Goal: Information Seeking & Learning: Learn about a topic

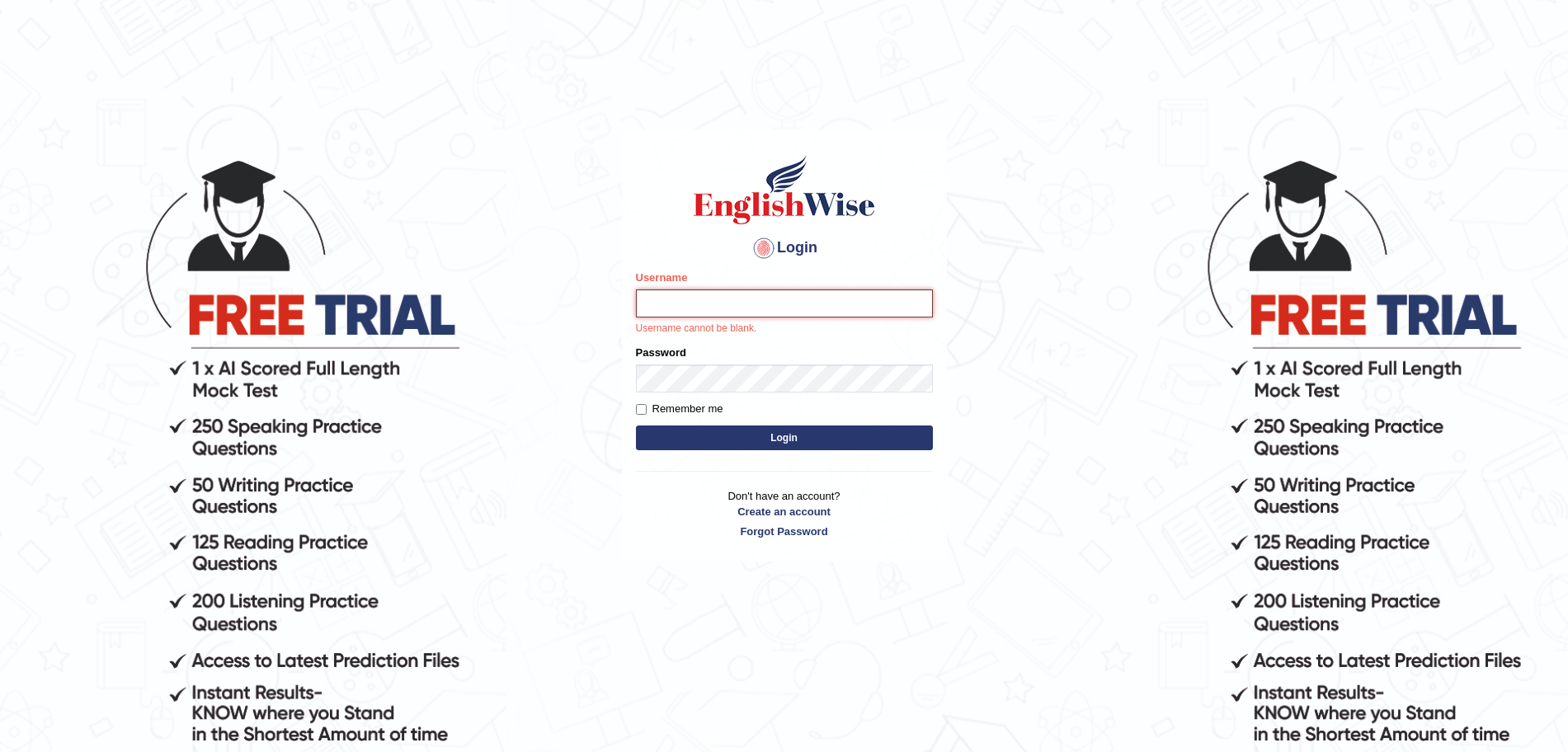
click at [756, 308] on input "Username" at bounding box center [784, 304] width 297 height 28
type input "surajshrestha100"
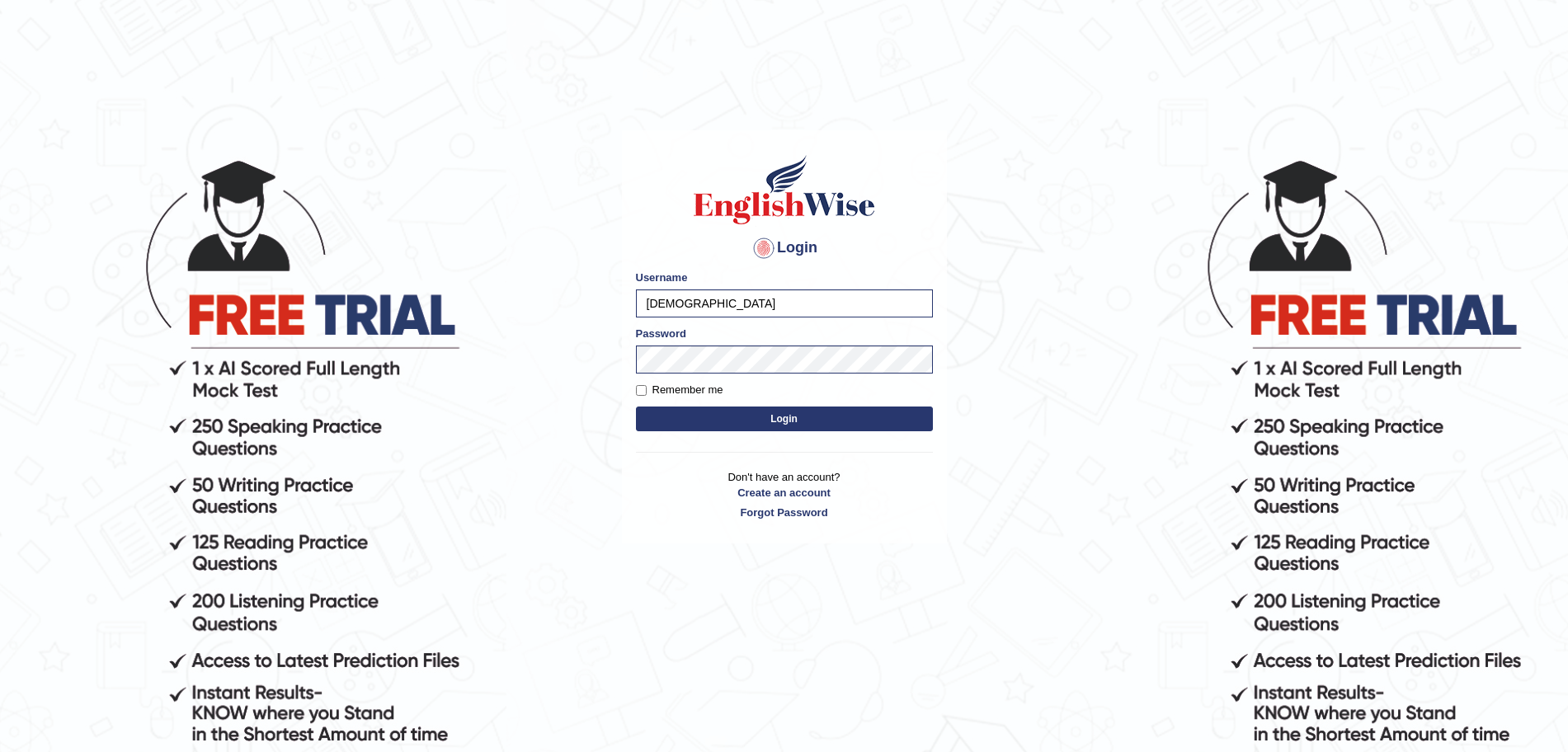
click at [702, 416] on button "Login" at bounding box center [784, 419] width 297 height 25
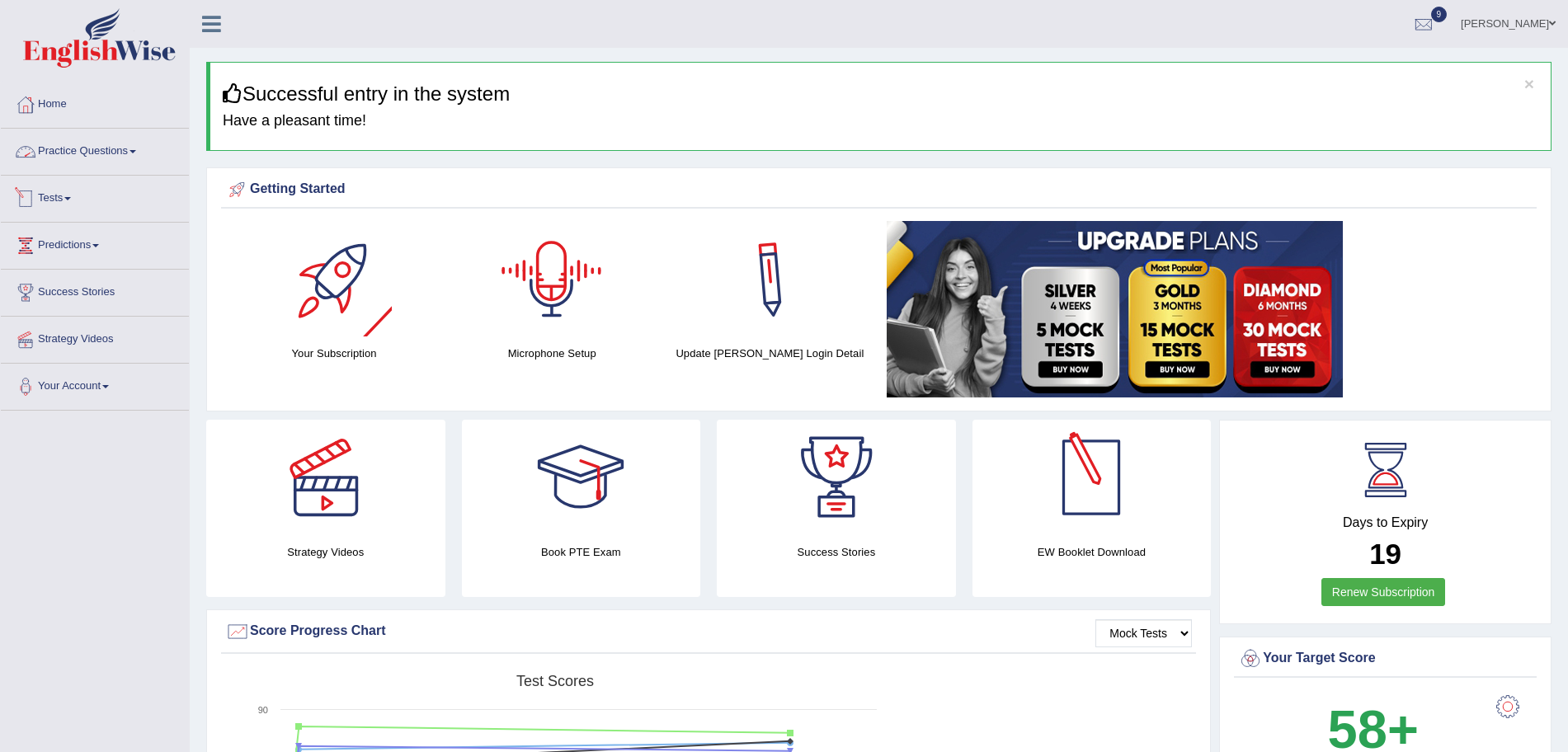
click at [133, 159] on link "Practice Questions" at bounding box center [95, 148] width 188 height 41
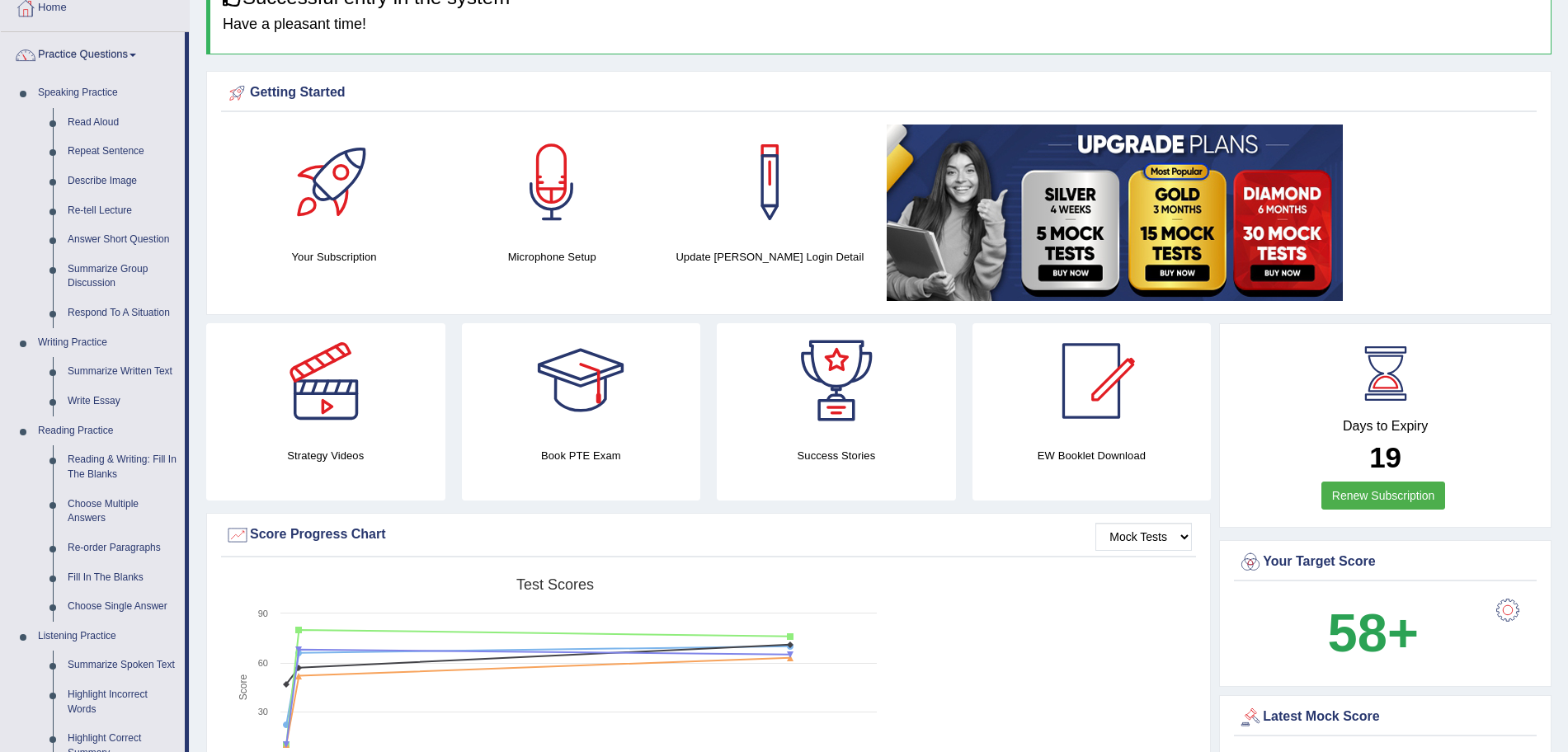
scroll to position [95, 0]
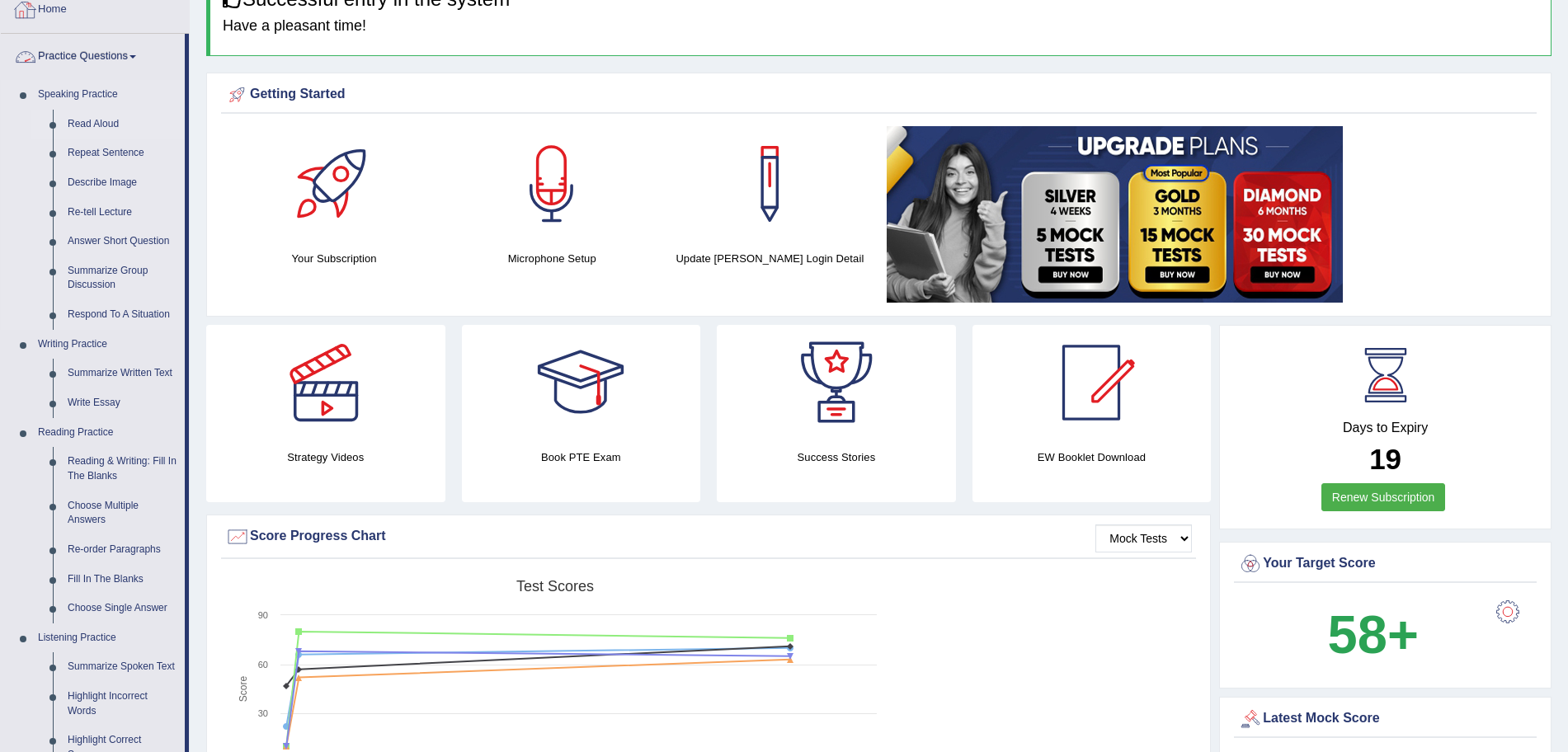
click at [81, 132] on link "Read Aloud" at bounding box center [122, 123] width 124 height 29
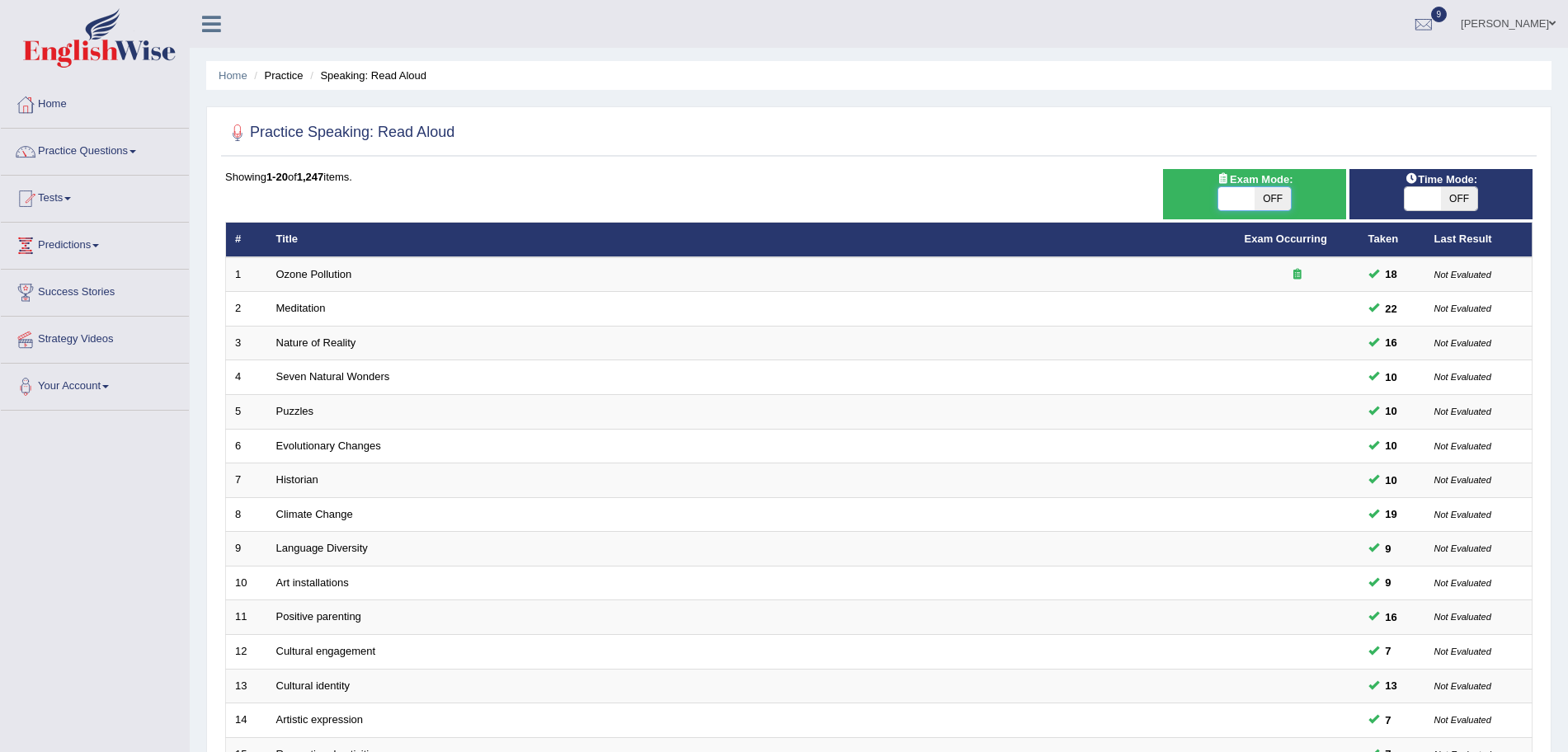
click at [1228, 207] on span at bounding box center [1236, 198] width 36 height 23
checkbox input "true"
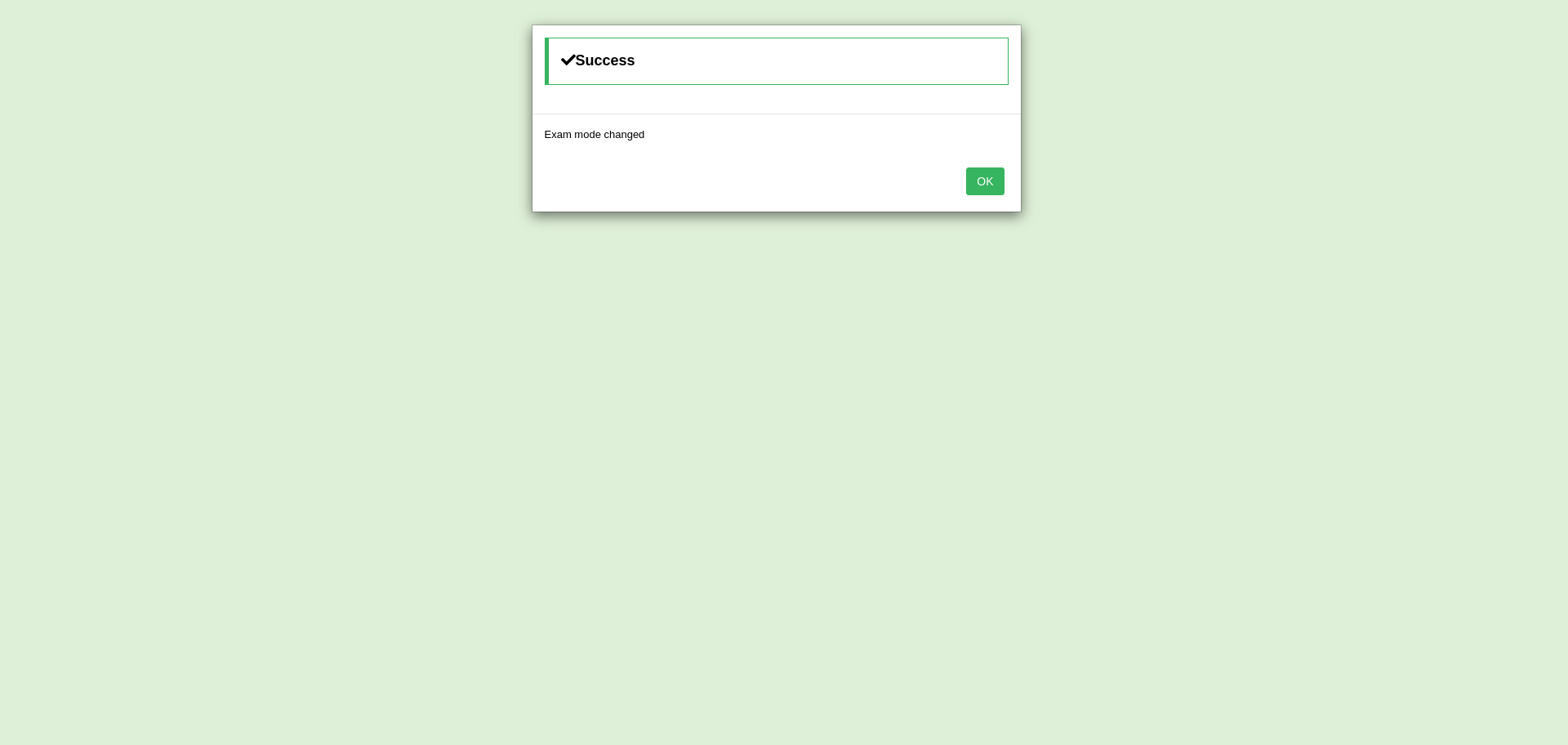
click at [980, 183] on button "OK" at bounding box center [985, 182] width 38 height 28
